Goal: Use online tool/utility: Utilize a website feature to perform a specific function

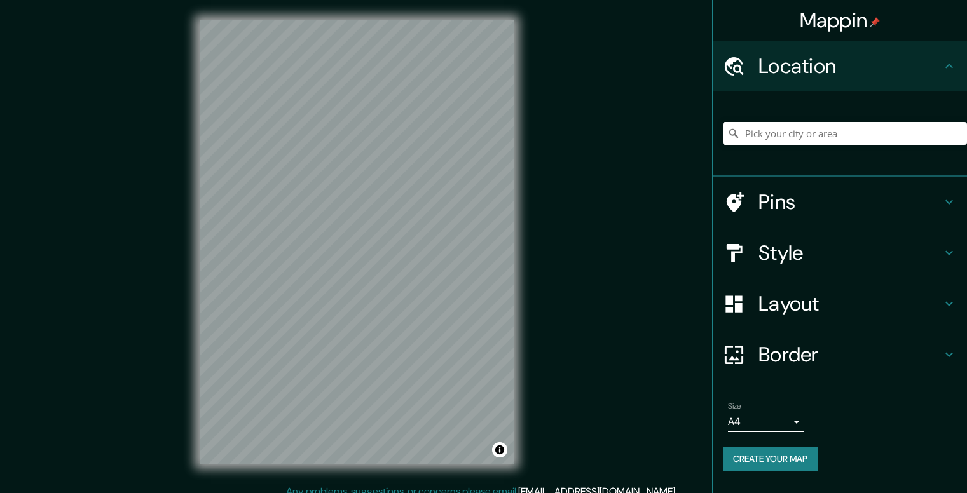
scroll to position [11, 0]
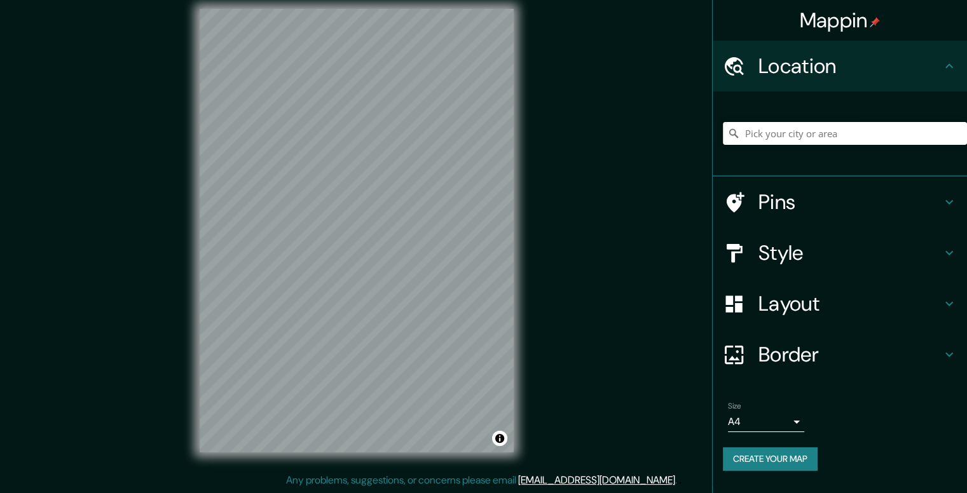
click at [885, 141] on input "Pick your city or area" at bounding box center [845, 133] width 244 height 23
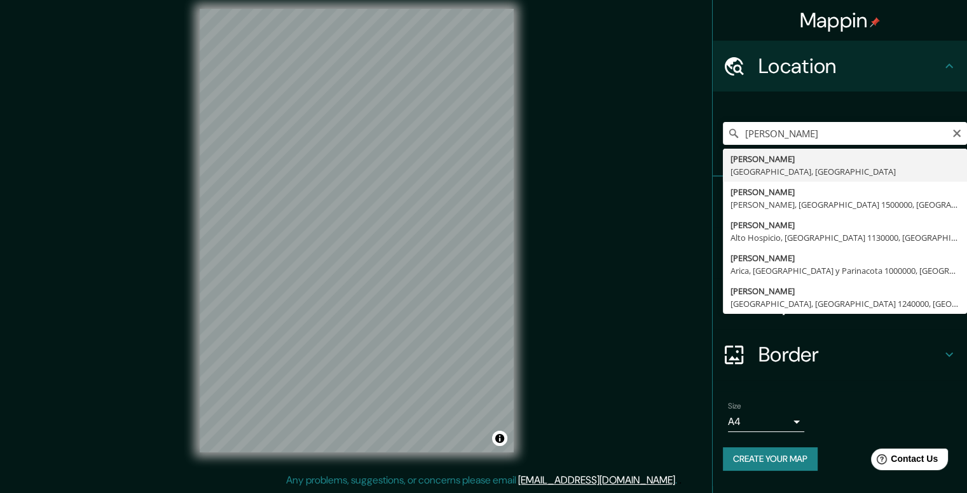
type input "[PERSON_NAME], [GEOGRAPHIC_DATA], [GEOGRAPHIC_DATA]"
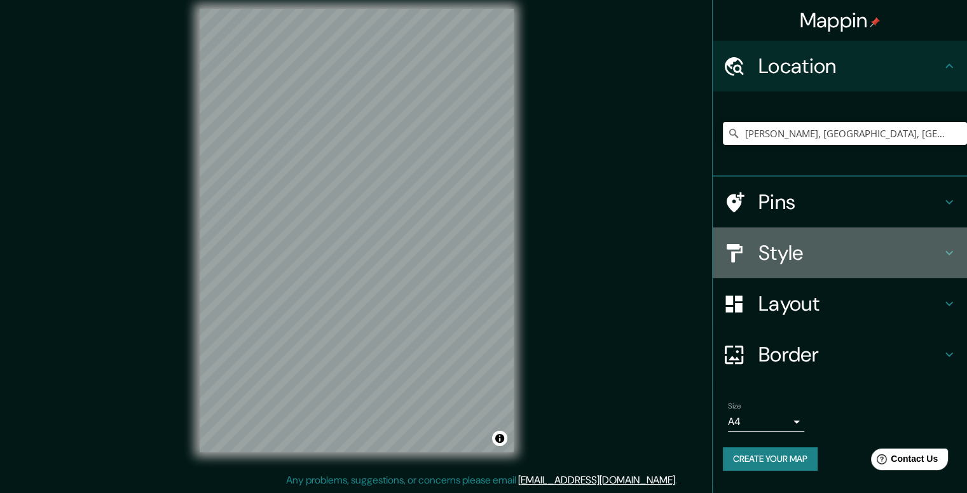
click at [949, 254] on icon at bounding box center [949, 253] width 8 height 4
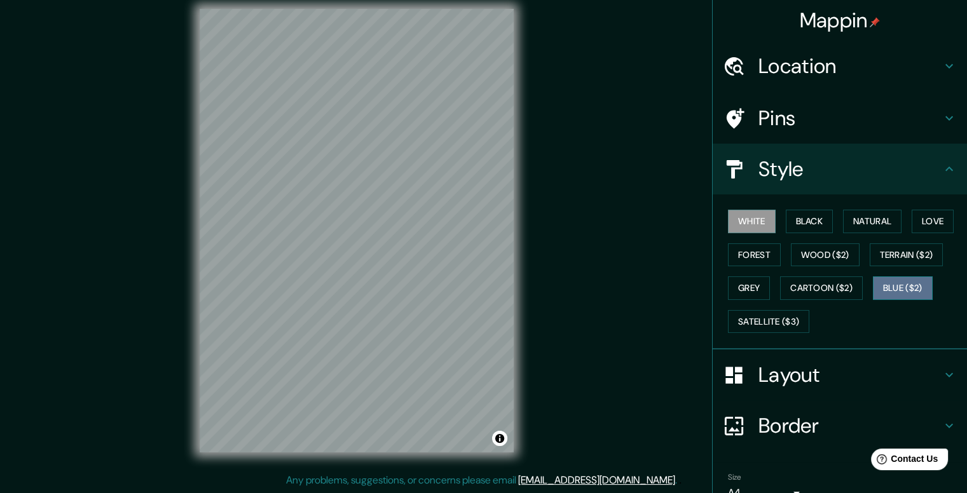
click at [895, 291] on button "Blue ($2)" at bounding box center [903, 289] width 60 height 24
click at [802, 217] on button "Black" at bounding box center [810, 222] width 48 height 24
click at [738, 219] on button "White" at bounding box center [752, 222] width 48 height 24
click at [892, 285] on button "Blue ($2)" at bounding box center [903, 289] width 60 height 24
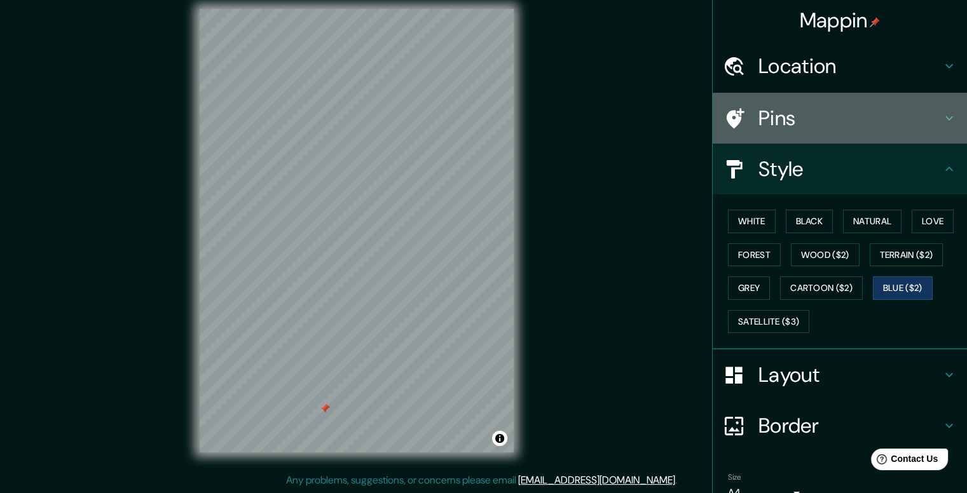
click at [796, 107] on h4 "Pins" at bounding box center [850, 118] width 183 height 25
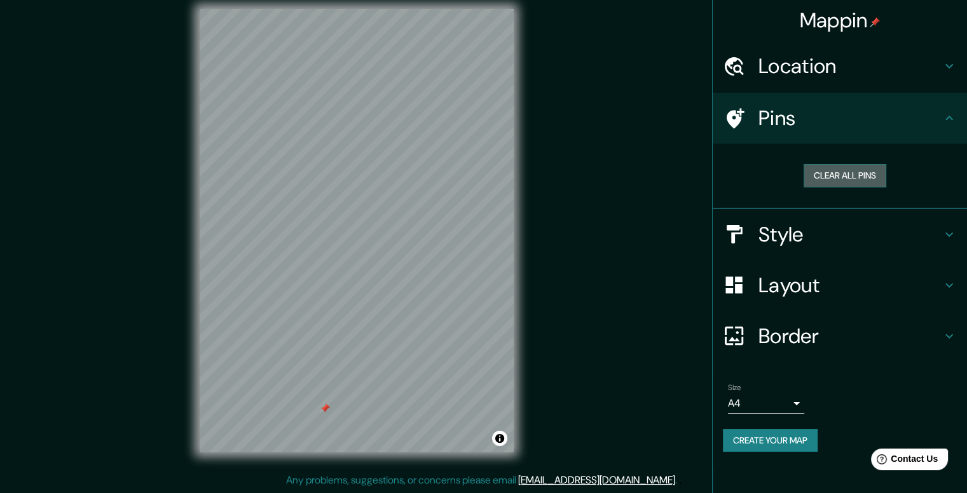
click at [828, 171] on button "Clear all pins" at bounding box center [845, 176] width 83 height 24
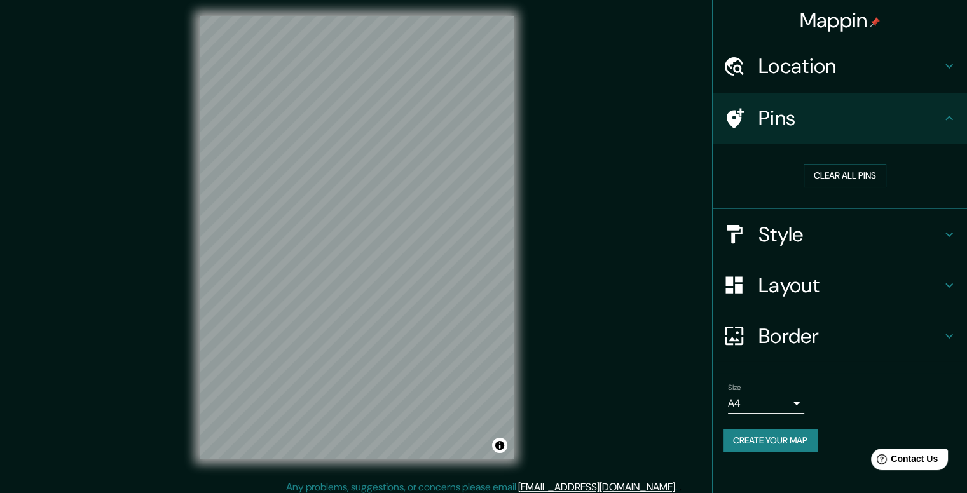
scroll to position [5, 0]
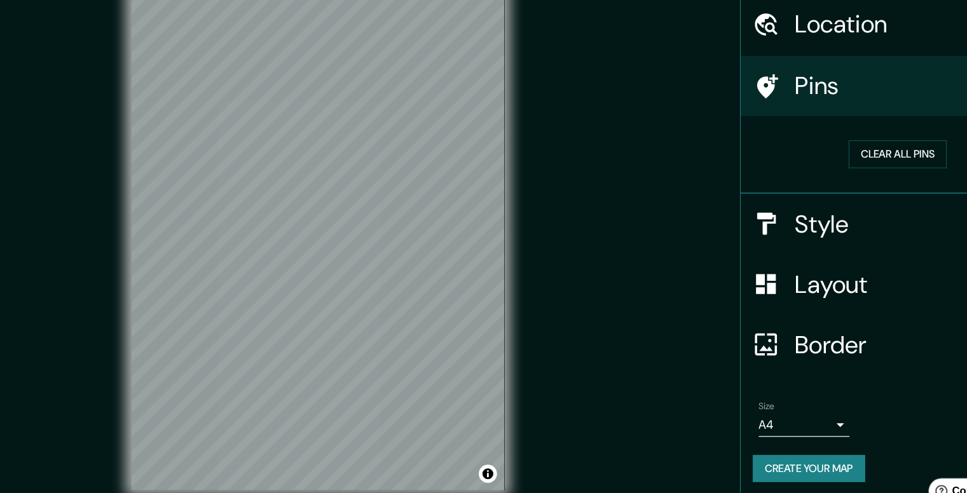
click at [567, 291] on div "Mappin Location [GEOGRAPHIC_DATA], [GEOGRAPHIC_DATA], [GEOGRAPHIC_DATA] Pins Cl…" at bounding box center [483, 247] width 967 height 505
